Goal: Task Accomplishment & Management: Use online tool/utility

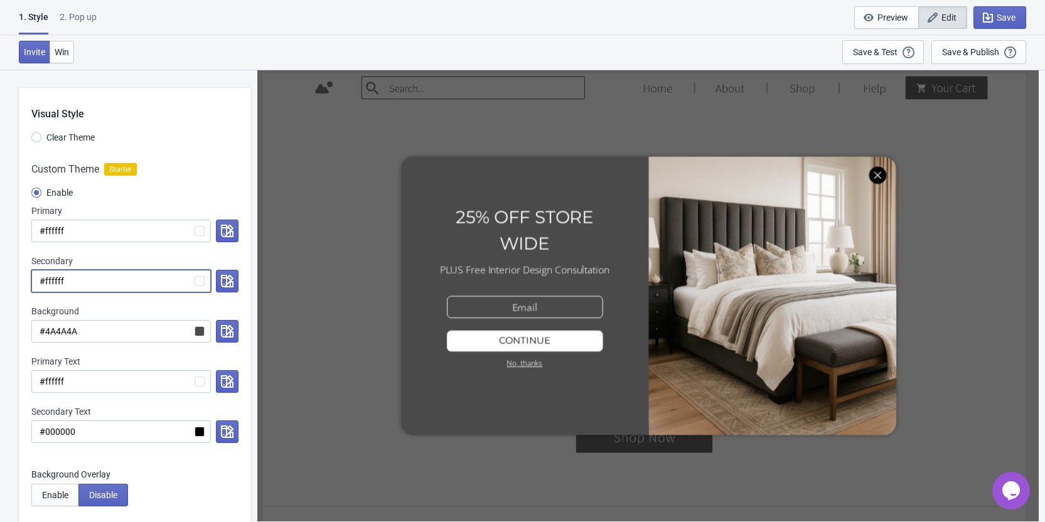
click at [50, 282] on input "#ffffff" at bounding box center [120, 281] width 179 height 23
click at [55, 436] on input "#000000" at bounding box center [120, 431] width 179 height 23
paste input "ffffff"
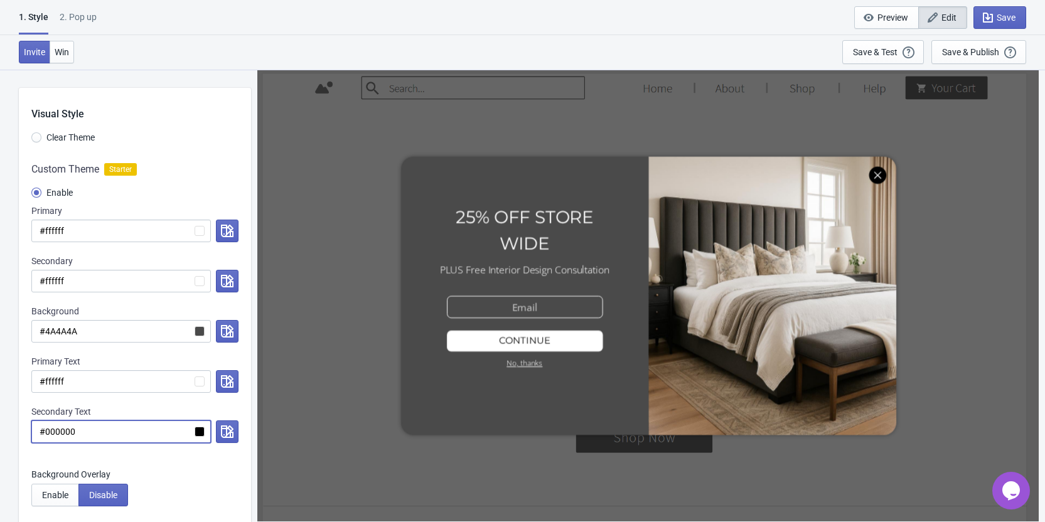
radio input "true"
type input "#ffffff"
click at [56, 429] on input "#ffffff" at bounding box center [120, 431] width 179 height 23
radio input "true"
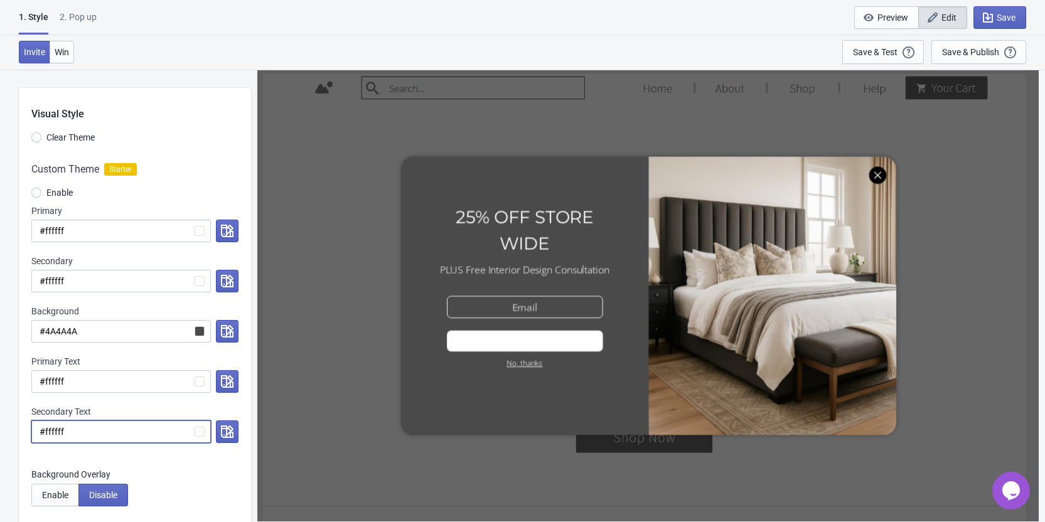
type input "#000000"
click at [212, 466] on div "Custom Theme Starter Enable Primary #ffffff Secondary #ffffff Background #4A4A4…" at bounding box center [135, 308] width 232 height 319
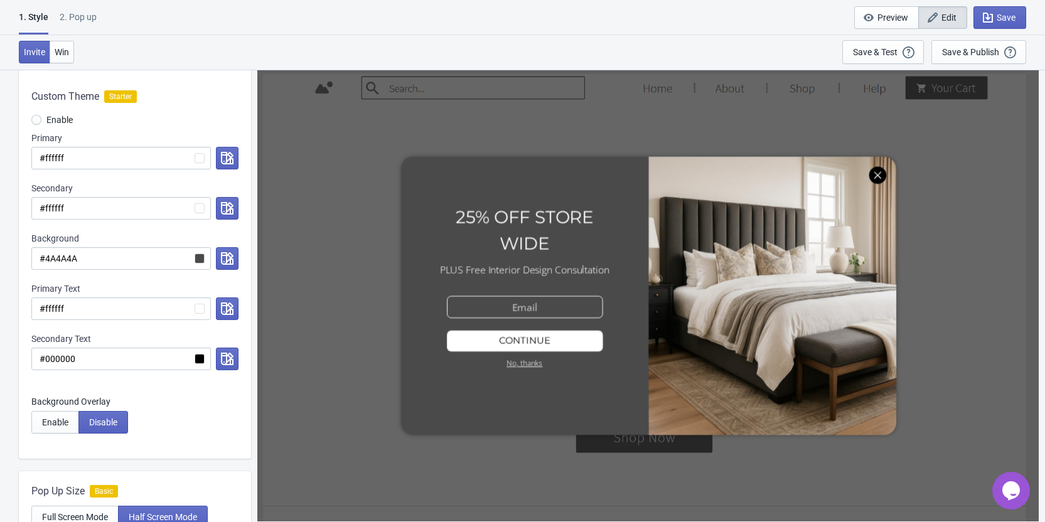
scroll to position [126, 0]
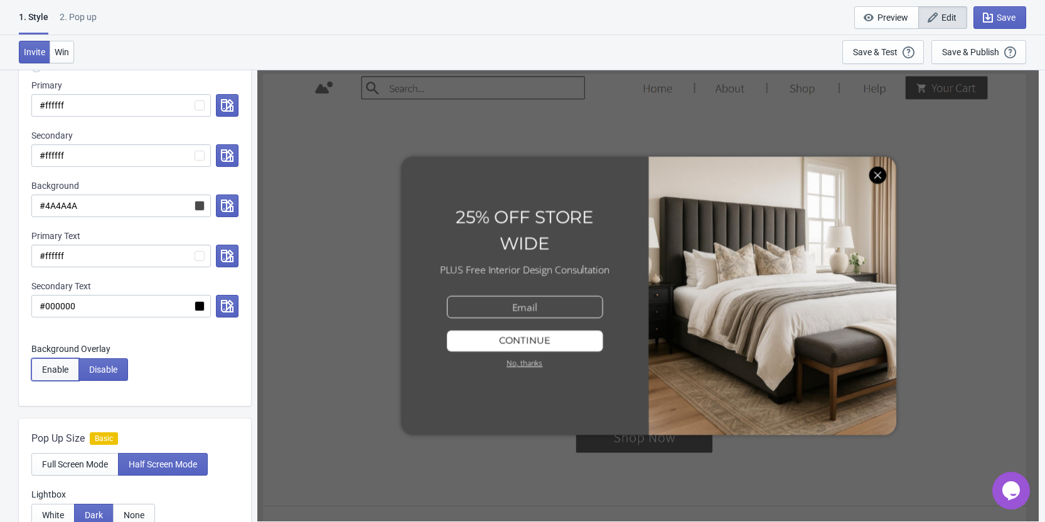
click at [54, 372] on span "Enable" at bounding box center [55, 370] width 26 height 10
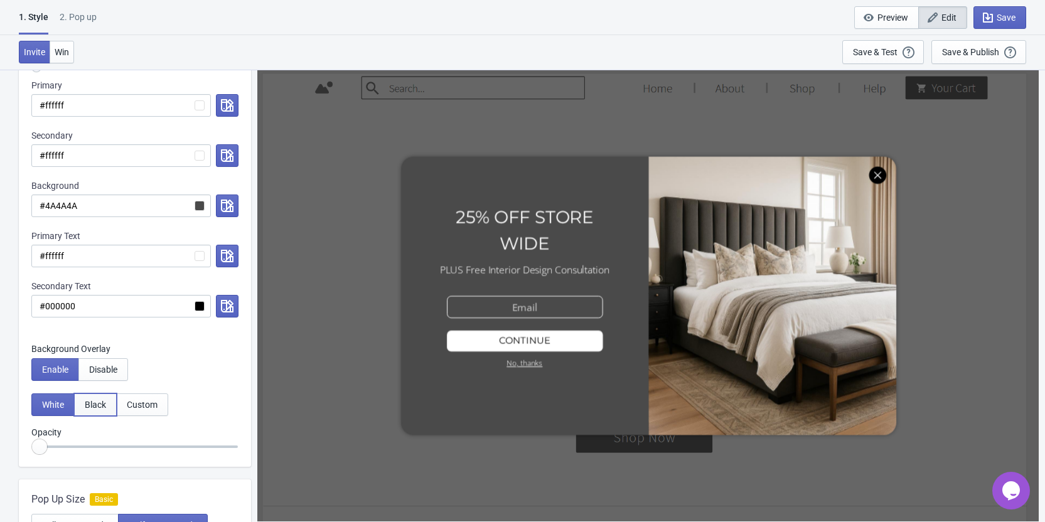
click at [88, 410] on button "Black" at bounding box center [95, 404] width 43 height 23
click at [873, 173] on div at bounding box center [648, 295] width 771 height 446
click at [94, 368] on span "Disable" at bounding box center [103, 370] width 28 height 10
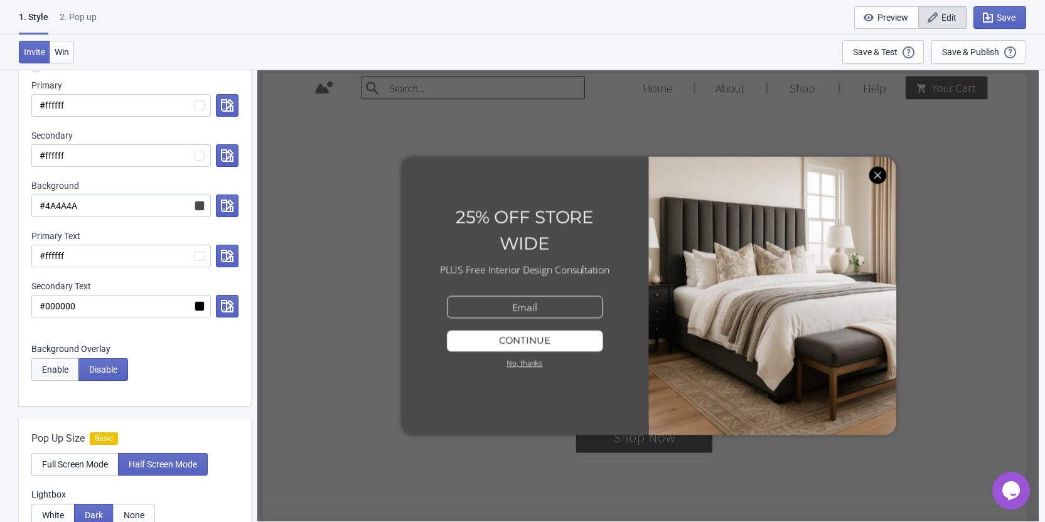
click at [65, 373] on span "Enable" at bounding box center [55, 370] width 26 height 10
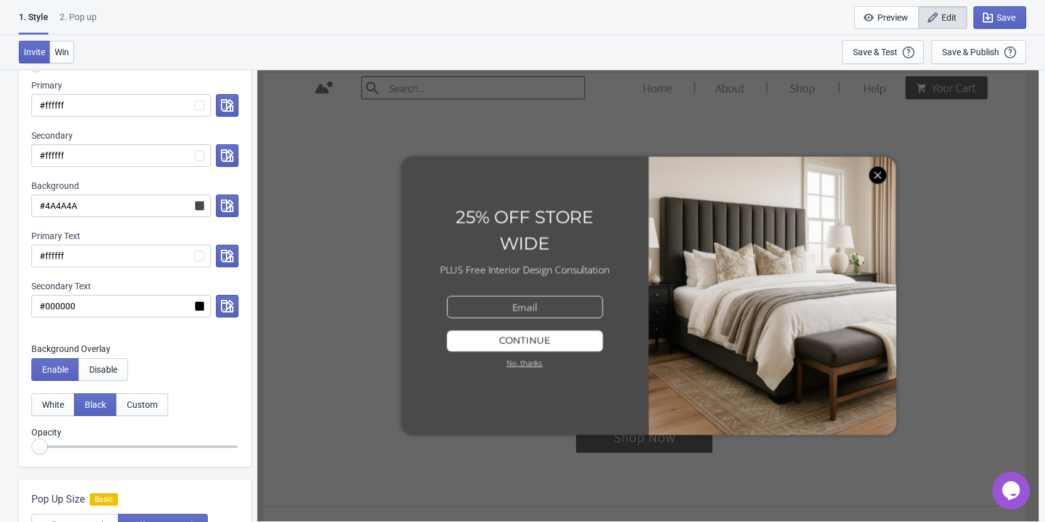
radio input "true"
type input "0.15"
radio input "true"
type input "0.2"
radio input "true"
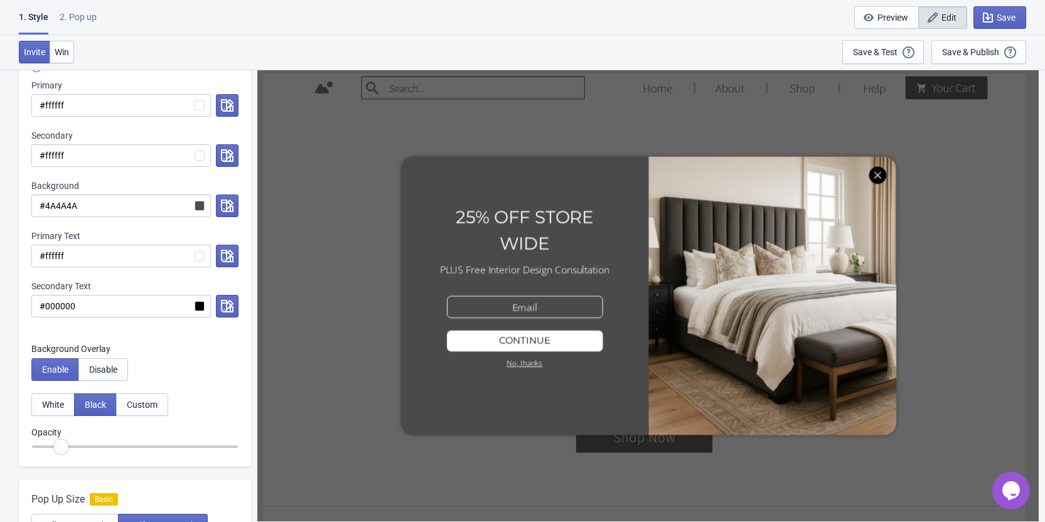
type input "0.25"
radio input "true"
type input "0.3"
radio input "true"
type input "0.35"
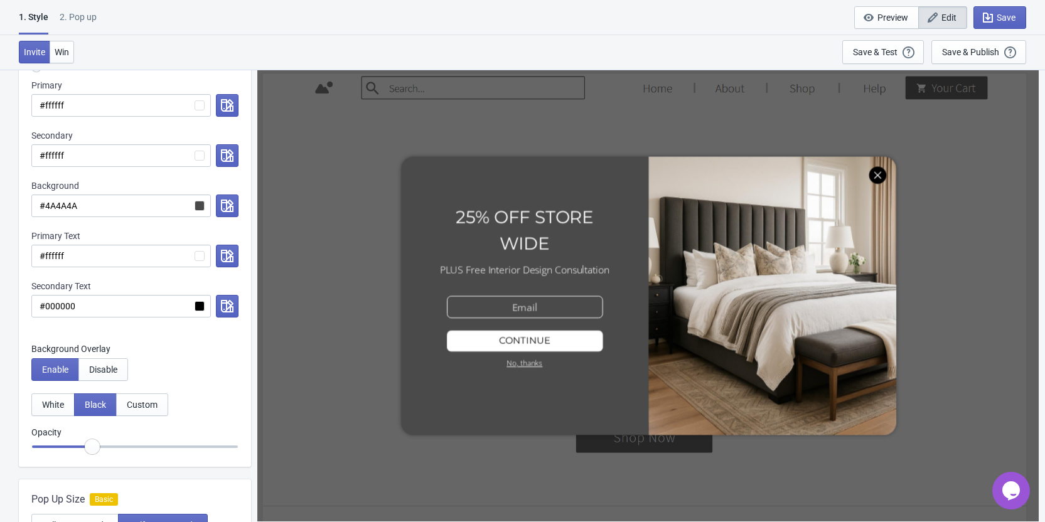
radio input "true"
type input "0.3"
radio input "true"
drag, startPoint x: 39, startPoint y: 444, endPoint x: 73, endPoint y: 441, distance: 34.0
type input "0.25"
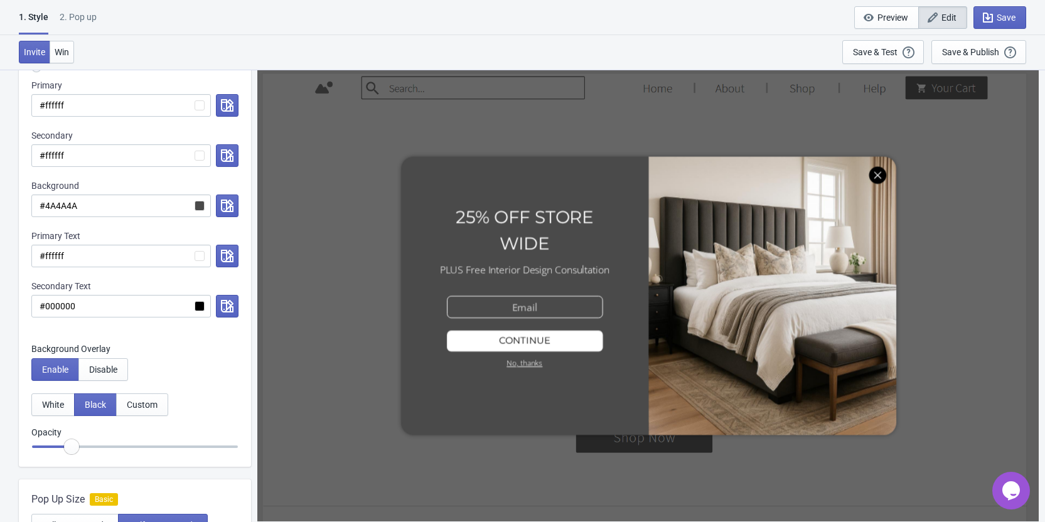
click at [73, 441] on input "range" at bounding box center [134, 447] width 207 height 23
click at [985, 51] on div "Save & Publish" at bounding box center [970, 52] width 57 height 10
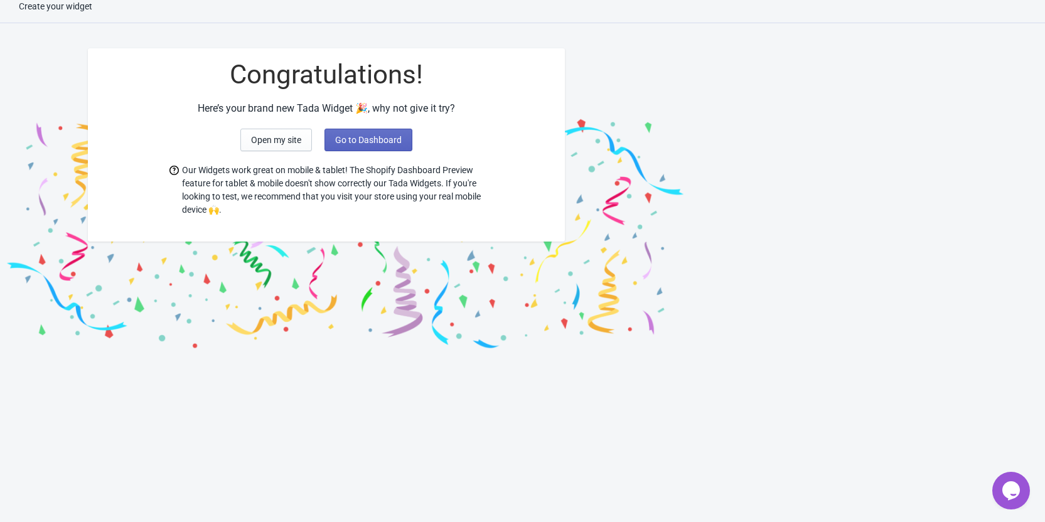
scroll to position [13, 0]
click at [285, 141] on span "Open my site" at bounding box center [276, 140] width 50 height 10
click at [355, 139] on span "Go to Dashboard" at bounding box center [368, 140] width 67 height 10
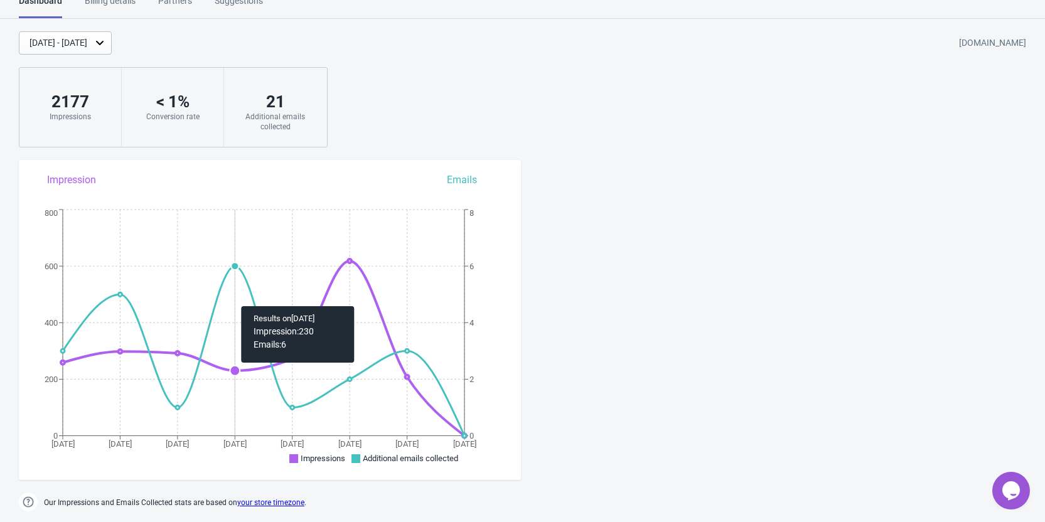
scroll to position [389, 0]
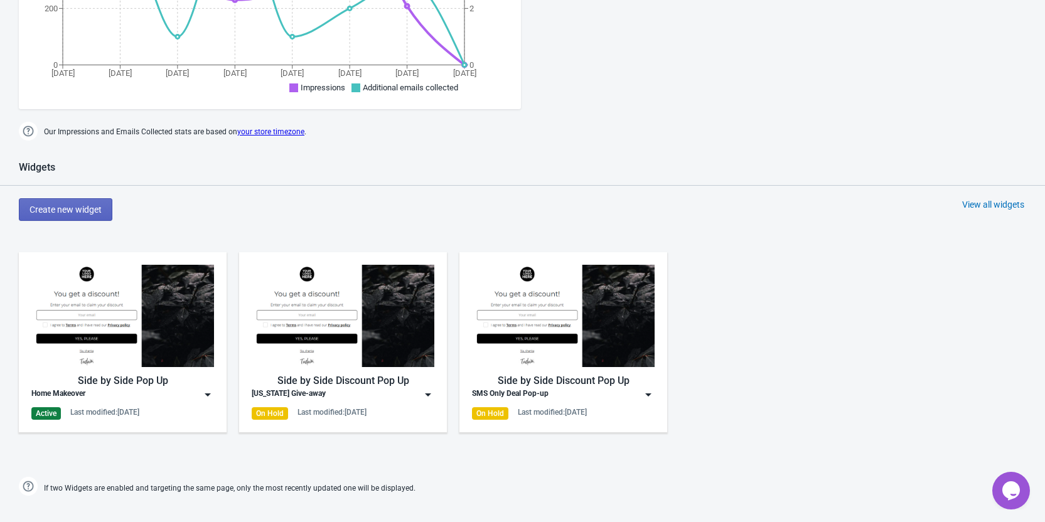
click at [147, 395] on div "Home Makeover" at bounding box center [122, 394] width 183 height 13
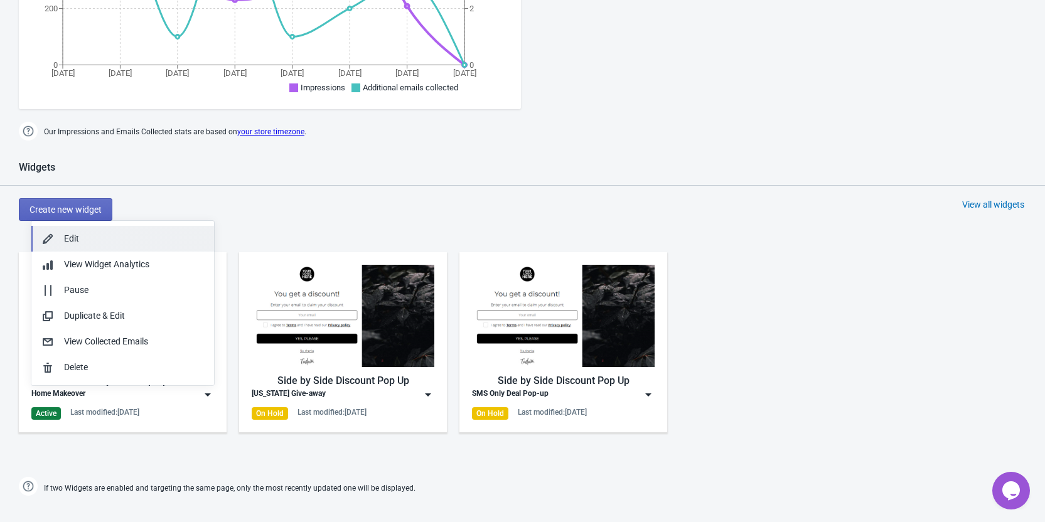
click at [102, 243] on div "Edit" at bounding box center [134, 238] width 140 height 13
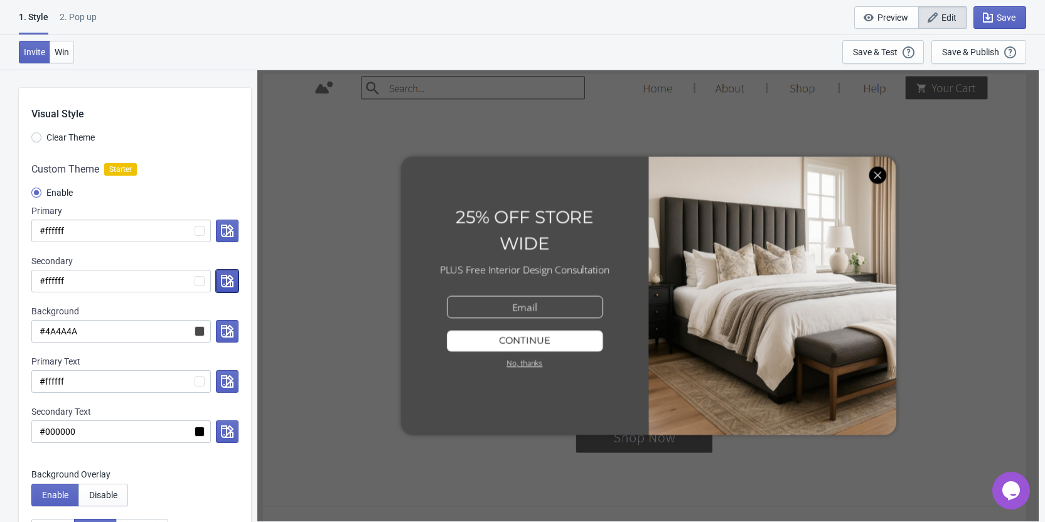
click at [222, 285] on icon "button" at bounding box center [227, 281] width 13 height 13
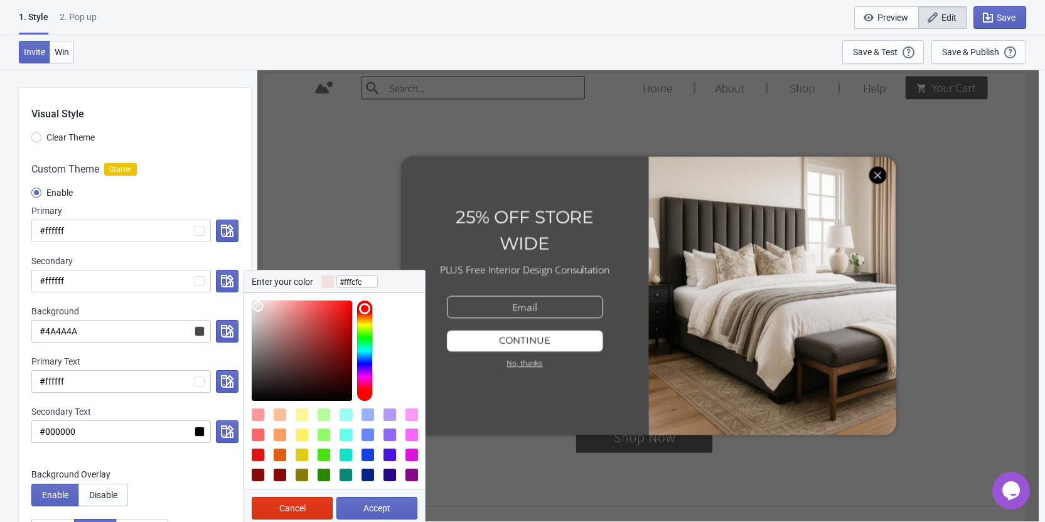
type input "#ffffff"
drag, startPoint x: 254, startPoint y: 304, endPoint x: 242, endPoint y: 289, distance: 18.3
click at [242, 289] on div "Custom Theme Starter Enable Primary #ffffff Secondary #ffffff Enter your color …" at bounding box center [135, 308] width 232 height 319
click at [363, 508] on span "Accept" at bounding box center [376, 508] width 27 height 10
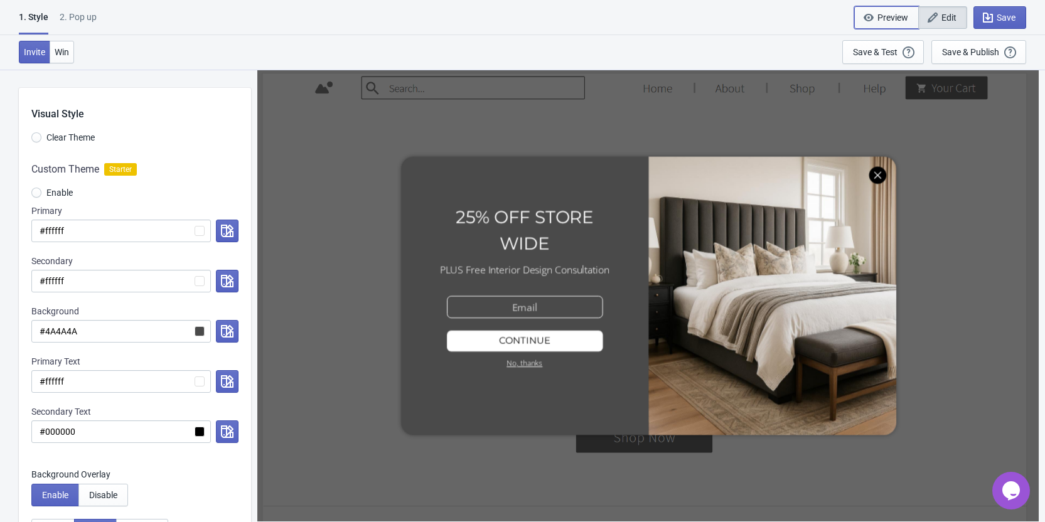
click at [891, 14] on span "Preview" at bounding box center [892, 18] width 31 height 10
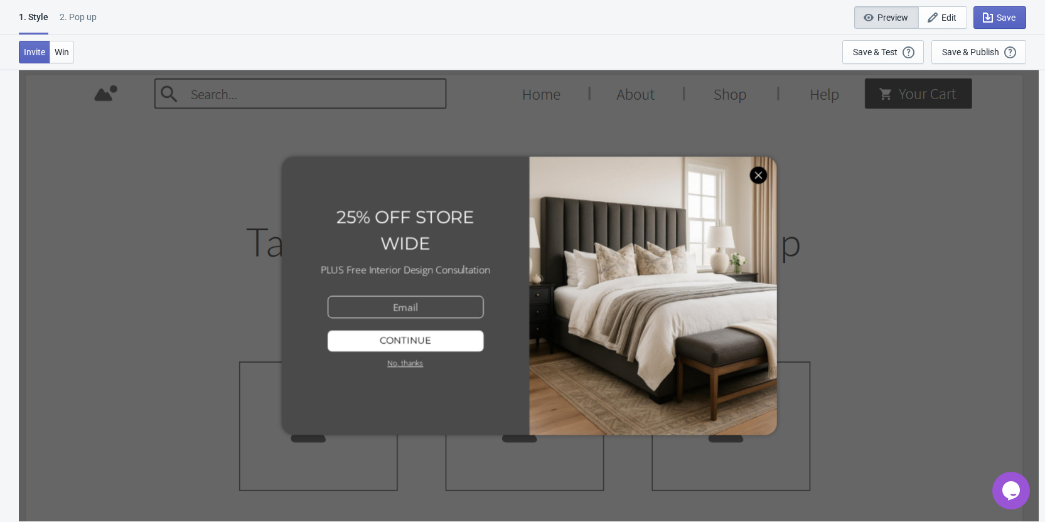
click at [760, 172] on div at bounding box center [528, 295] width 1005 height 446
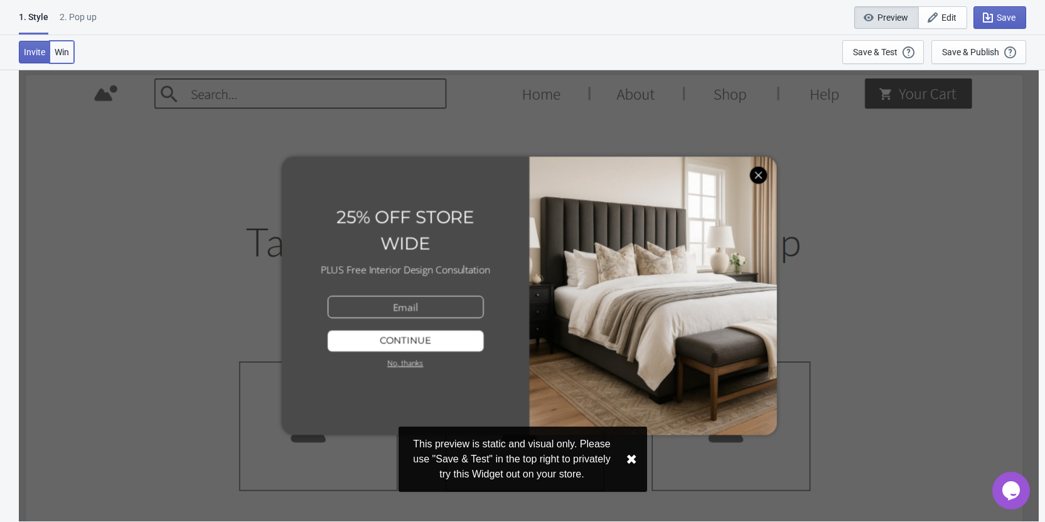
click at [66, 59] on button "Win" at bounding box center [62, 52] width 24 height 23
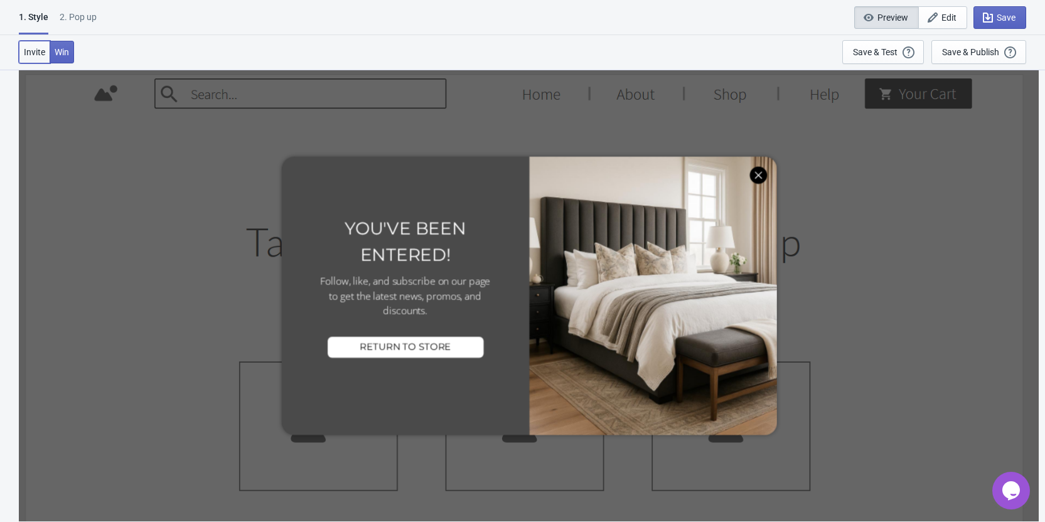
click at [35, 51] on span "Invite" at bounding box center [34, 52] width 21 height 10
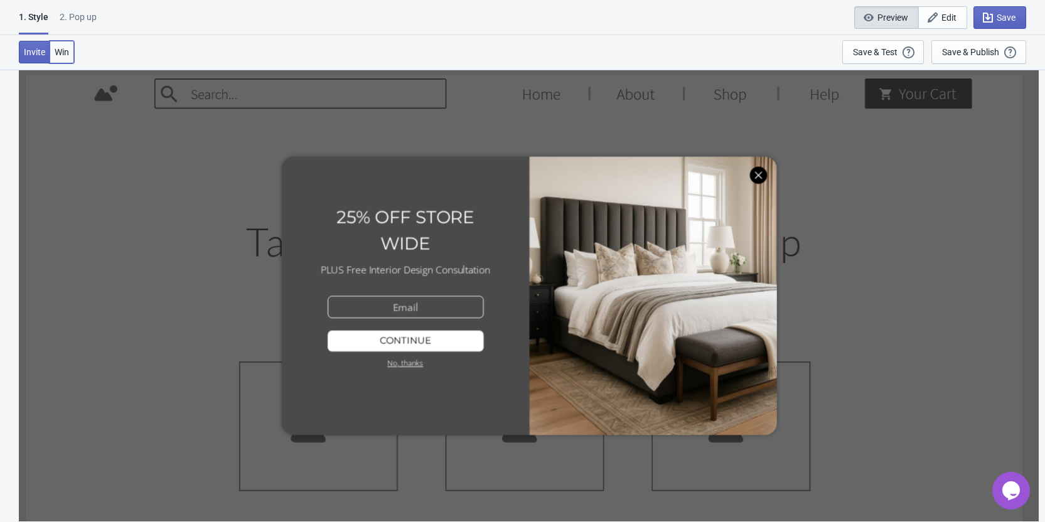
click at [62, 56] on span "Win" at bounding box center [62, 52] width 14 height 10
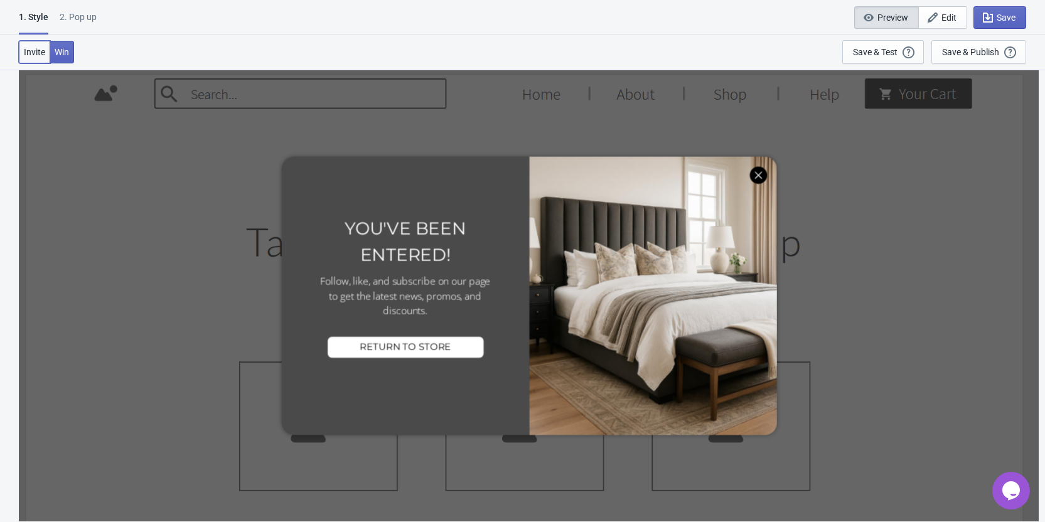
click at [35, 51] on span "Invite" at bounding box center [34, 52] width 21 height 10
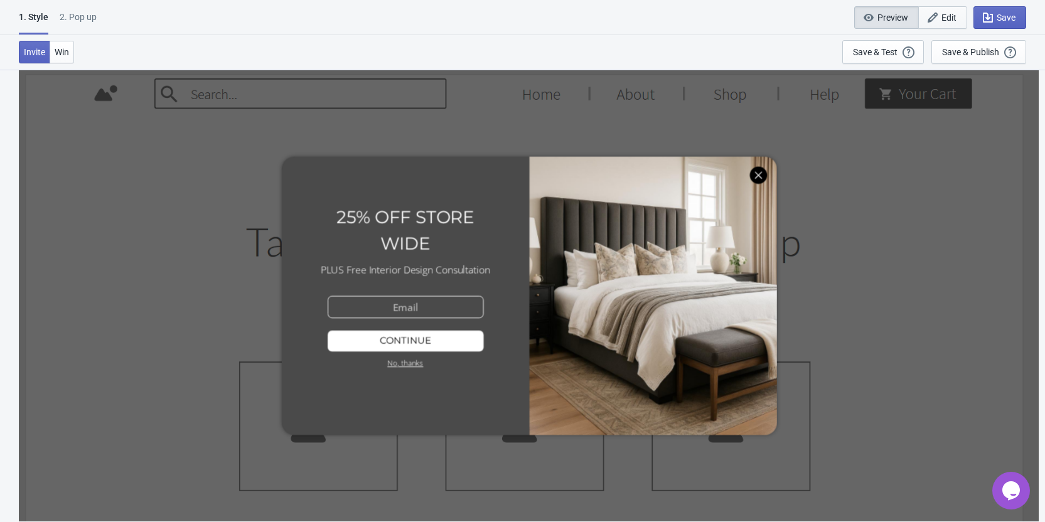
click at [937, 14] on icon "button" at bounding box center [933, 18] width 10 height 10
radio input "true"
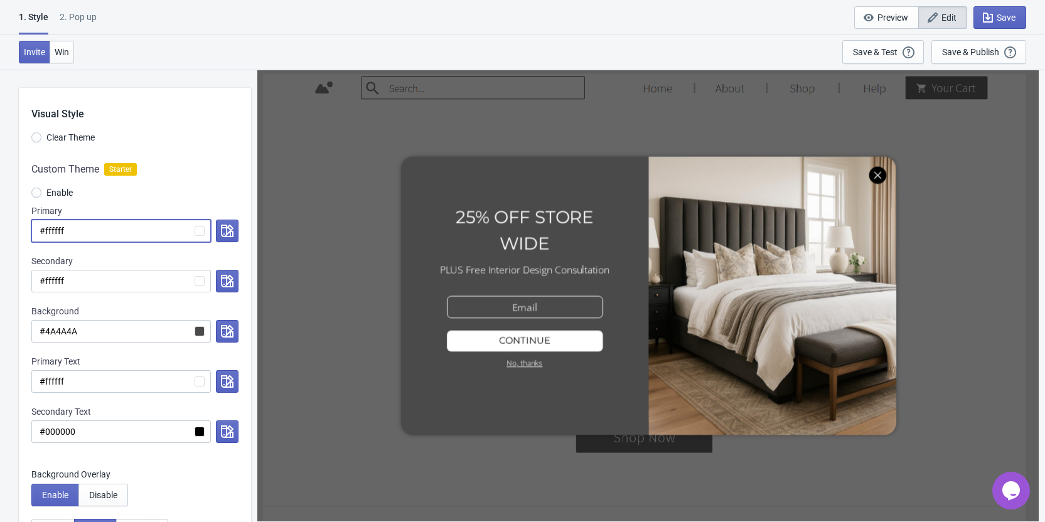
click at [52, 227] on input "#ffffff" at bounding box center [120, 231] width 179 height 23
click at [982, 52] on div "Save & Publish" at bounding box center [970, 52] width 57 height 10
